Goal: Information Seeking & Learning: Learn about a topic

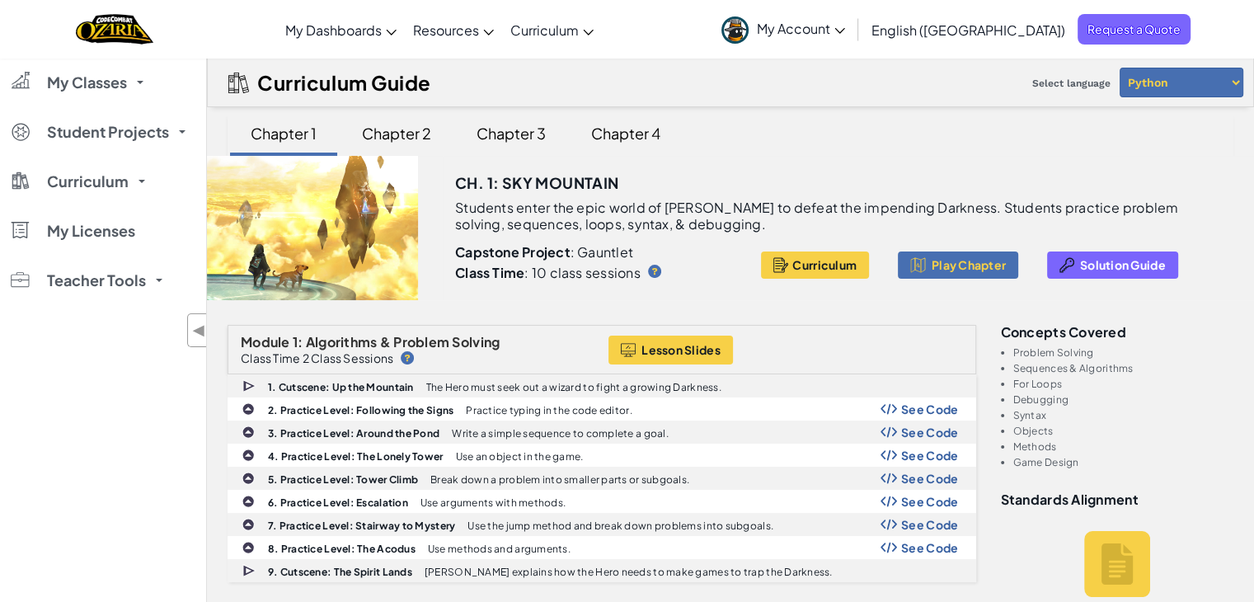
drag, startPoint x: 1094, startPoint y: 472, endPoint x: 1030, endPoint y: 446, distance: 68.7
click at [1030, 446] on div "Concepts covered Problem Solving Sequences & Algorithms For Loops Debugging Syn…" at bounding box center [1117, 612] width 258 height 575
click at [1105, 480] on div "Concepts covered Problem Solving Sequences & Algorithms For Loops Debugging Syn…" at bounding box center [1117, 612] width 258 height 575
click at [413, 144] on div "Chapter 2" at bounding box center [396, 133] width 102 height 39
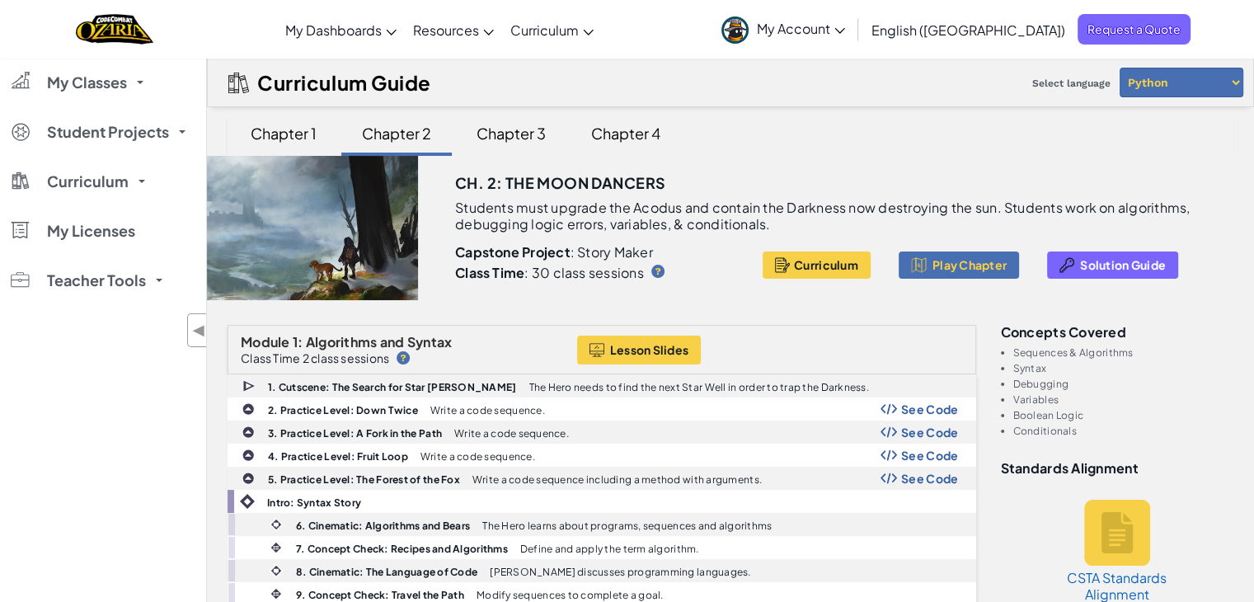
click at [294, 152] on div "Chapter 1" at bounding box center [283, 135] width 107 height 42
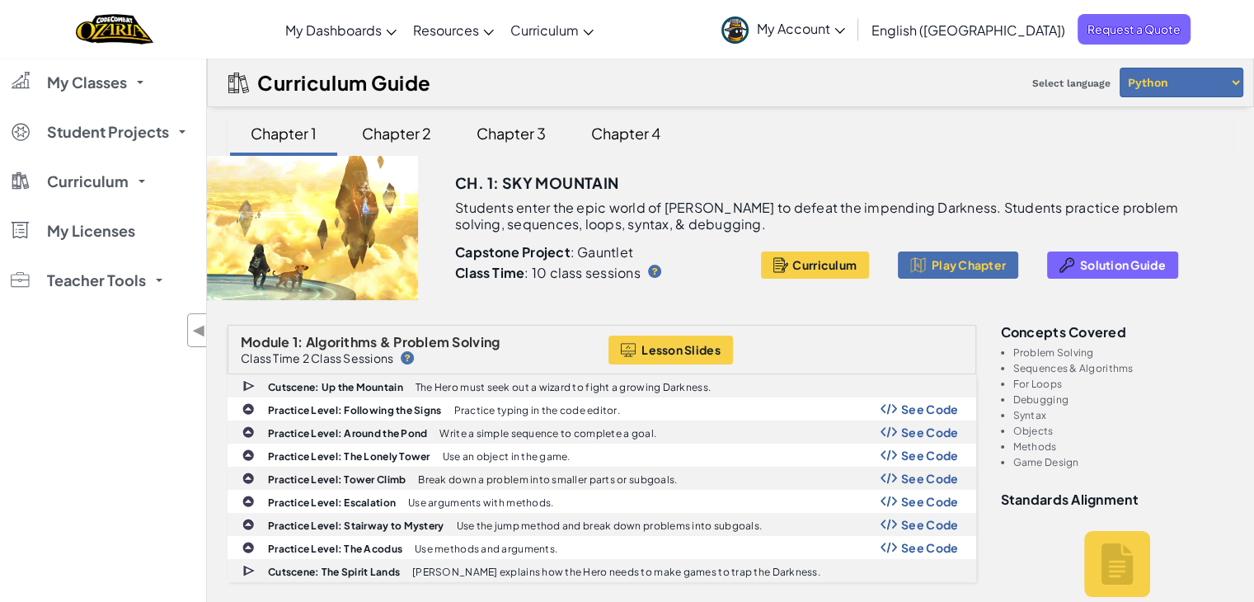
click at [410, 143] on div "Chapter 2" at bounding box center [396, 133] width 102 height 39
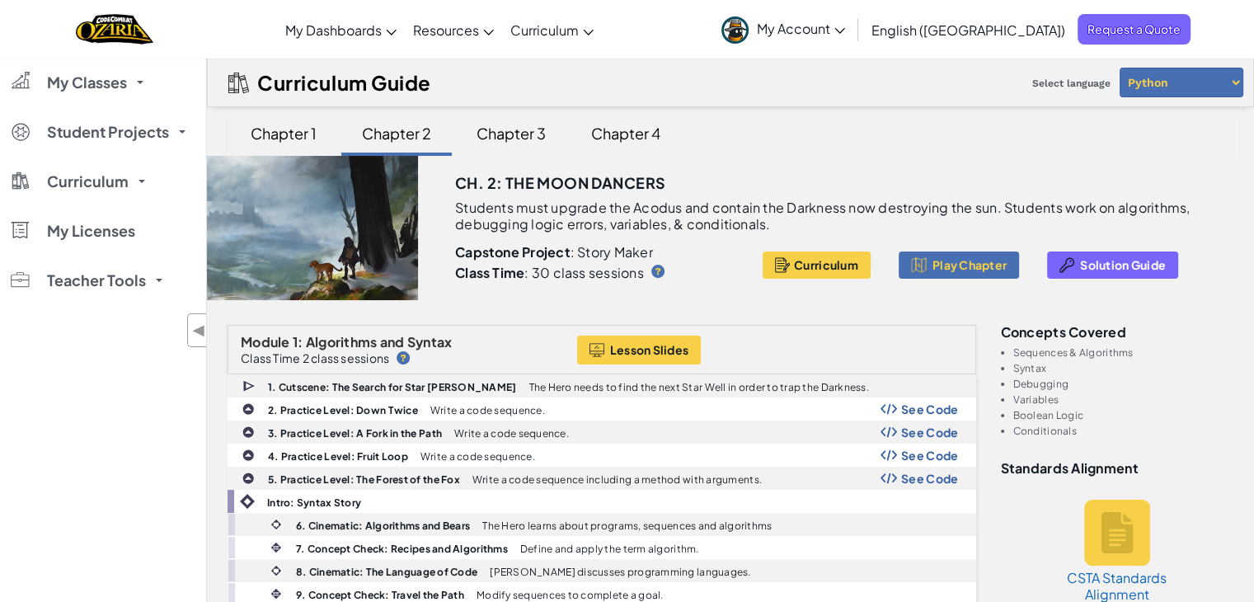
click at [557, 122] on div "Chapter 3" at bounding box center [511, 133] width 102 height 39
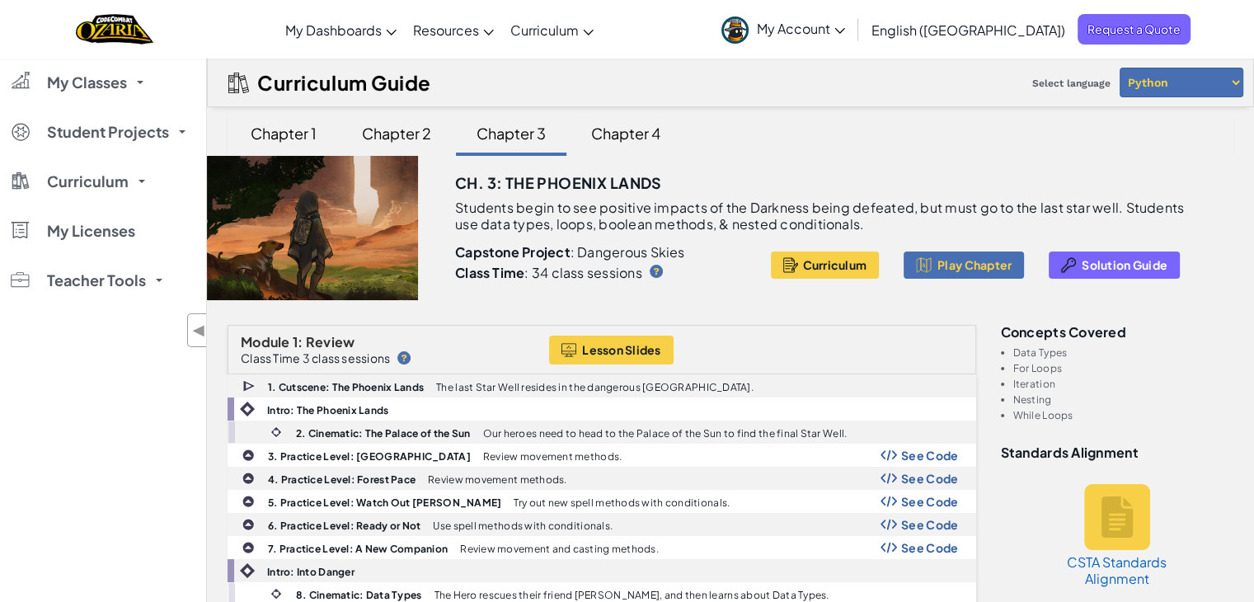
click at [626, 123] on div "Chapter 4" at bounding box center [626, 133] width 102 height 39
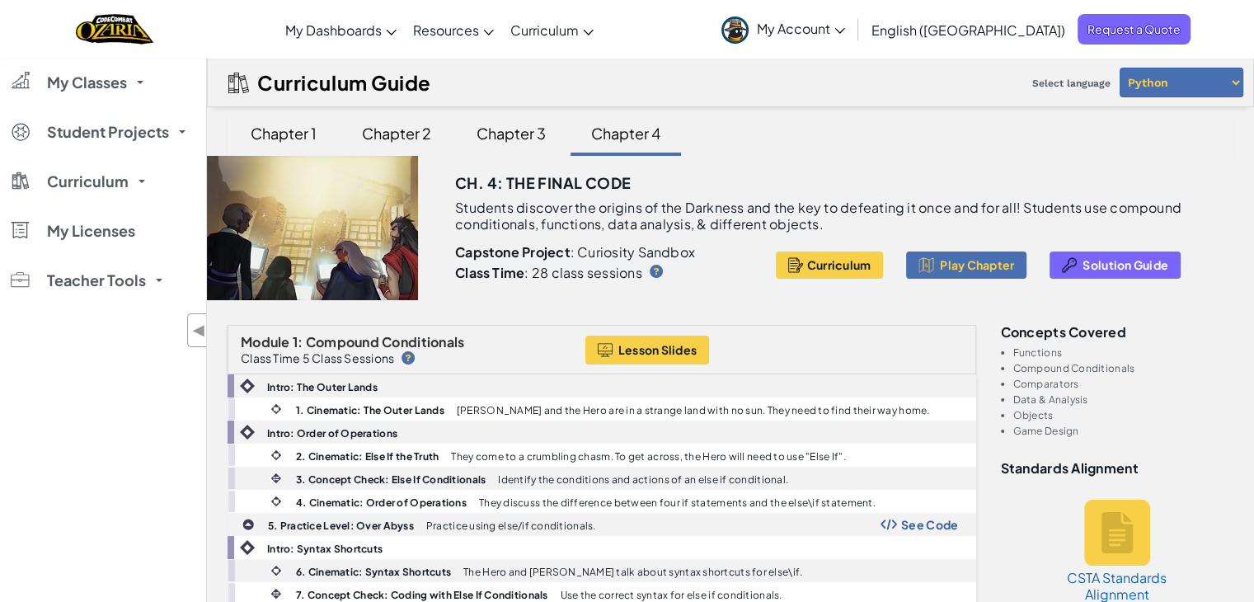
click at [293, 139] on div "Chapter 1" at bounding box center [283, 133] width 99 height 39
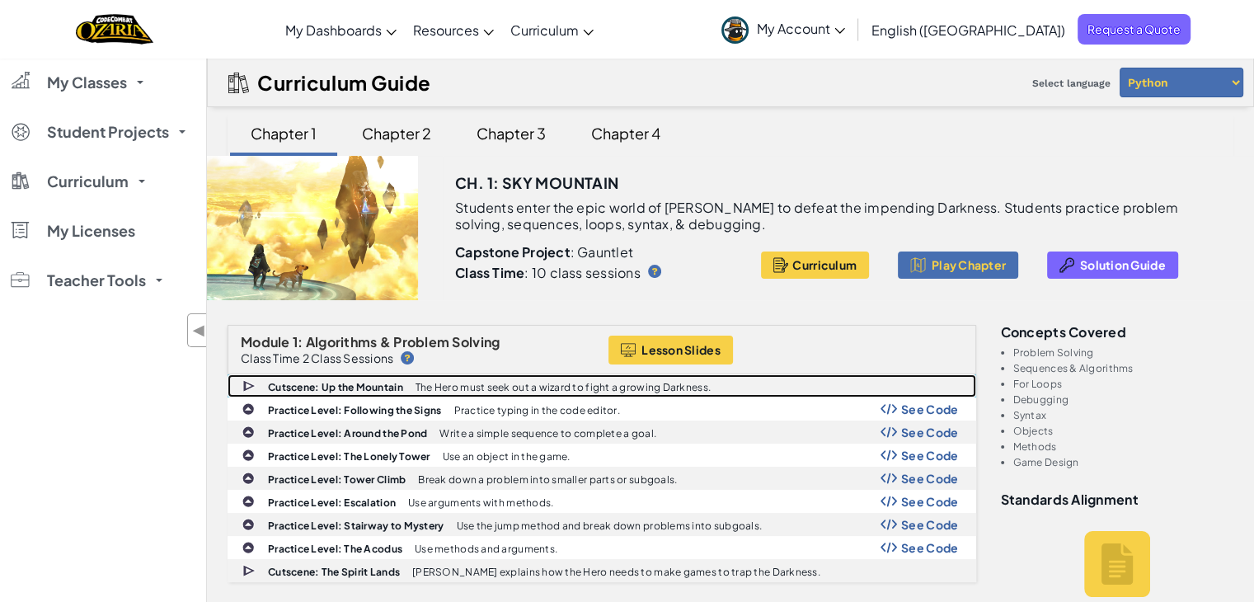
click at [356, 387] on b "Cutscene: Up the Mountain" at bounding box center [335, 387] width 135 height 12
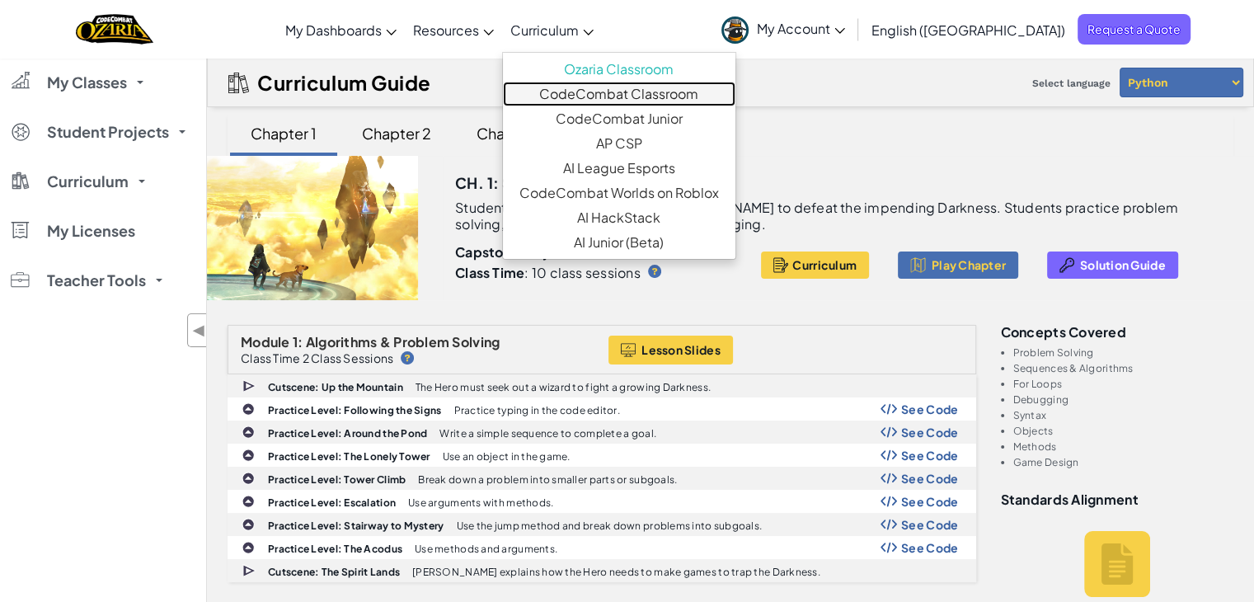
click at [631, 96] on link "CodeCombat Classroom" at bounding box center [619, 94] width 232 height 25
